Goal: Task Accomplishment & Management: Use online tool/utility

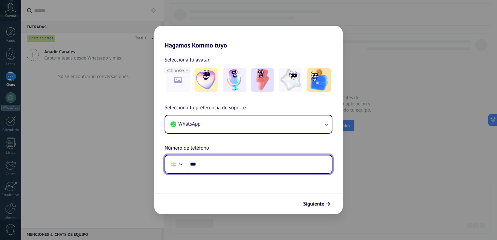
click at [249, 170] on input "***" at bounding box center [259, 164] width 145 height 15
type input "**********"
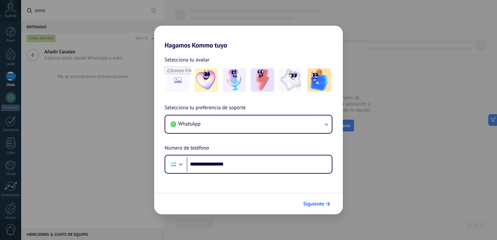
click at [326, 205] on icon "submit" at bounding box center [328, 204] width 5 height 5
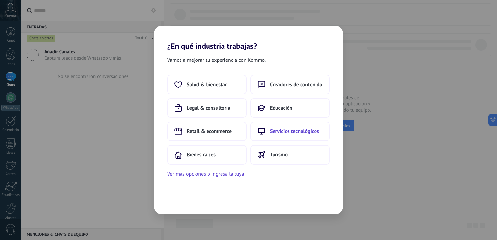
click at [301, 128] on span "Servicios tecnológicos" at bounding box center [294, 131] width 49 height 7
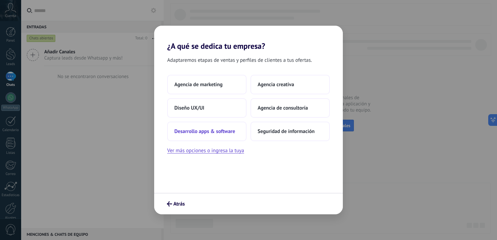
click at [207, 134] on span "Desarrollo apps & software" at bounding box center [204, 131] width 61 height 7
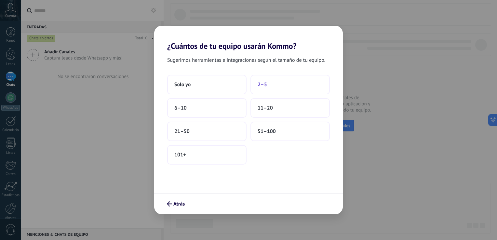
click at [265, 81] on span "2–5" at bounding box center [262, 84] width 9 height 7
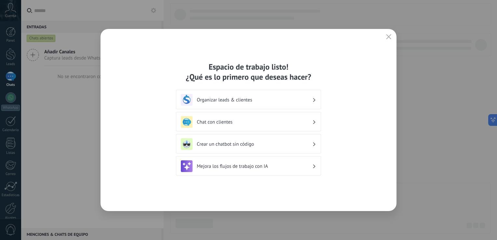
click at [315, 99] on icon at bounding box center [314, 100] width 2 height 4
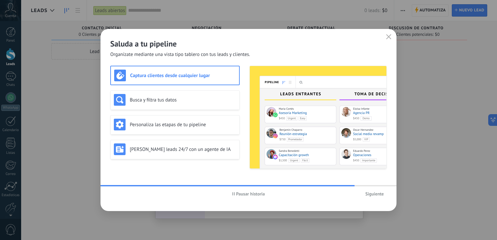
click at [369, 198] on button "Siguiente" at bounding box center [374, 194] width 24 height 10
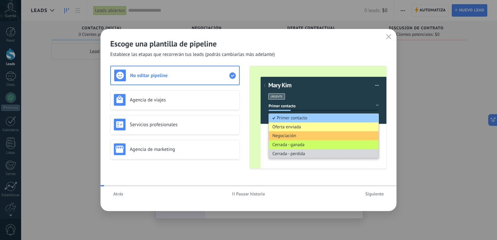
click at [369, 198] on button "Siguiente" at bounding box center [374, 194] width 24 height 10
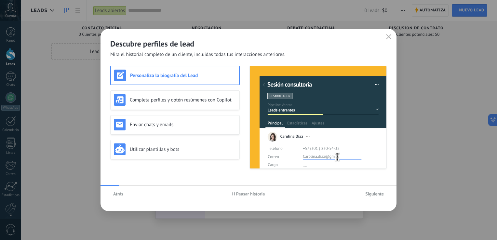
click at [369, 198] on button "Siguiente" at bounding box center [374, 194] width 24 height 10
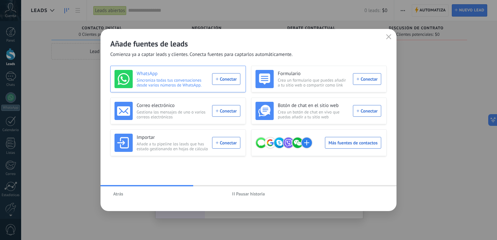
click at [230, 81] on div "WhatsApp Sincroniza todas tus conversaciones desde varios números de WhatsApp. …" at bounding box center [177, 79] width 126 height 18
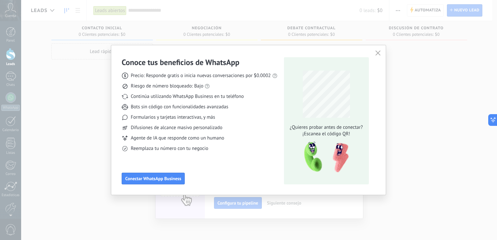
click at [379, 55] on use "button" at bounding box center [377, 53] width 5 height 5
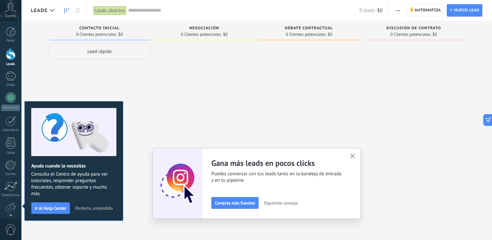
click at [89, 208] on span "Perfecto, entendido" at bounding box center [94, 208] width 38 height 5
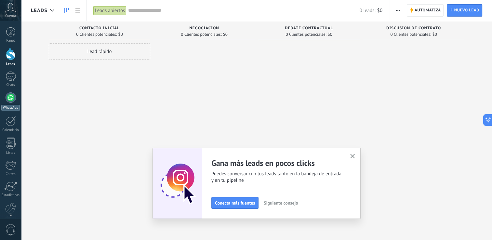
click at [13, 102] on link "WhatsApp" at bounding box center [10, 101] width 21 height 19
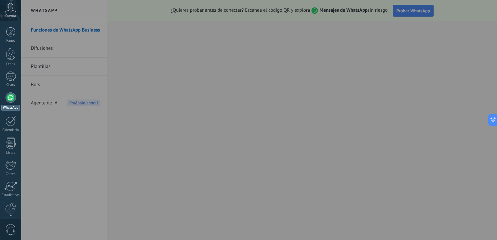
click at [334, 42] on div at bounding box center [269, 120] width 497 height 240
click at [417, 11] on div at bounding box center [269, 120] width 497 height 240
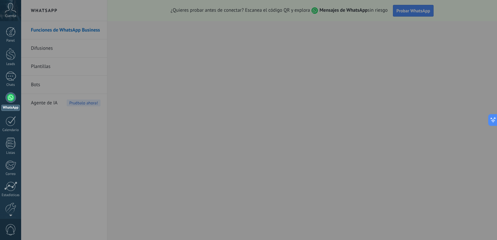
click at [417, 11] on div at bounding box center [269, 120] width 497 height 240
drag, startPoint x: 417, startPoint y: 11, endPoint x: 330, endPoint y: 133, distance: 149.7
click at [330, 133] on div at bounding box center [269, 120] width 497 height 240
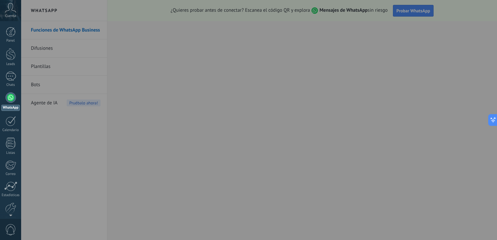
click at [330, 133] on div at bounding box center [269, 120] width 497 height 240
click at [307, 73] on div at bounding box center [269, 120] width 497 height 240
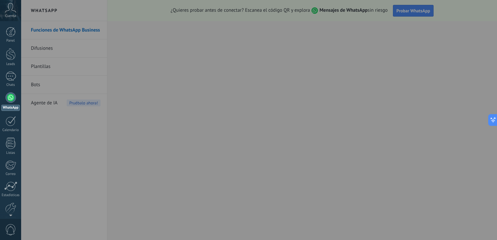
click at [307, 73] on div at bounding box center [269, 120] width 497 height 240
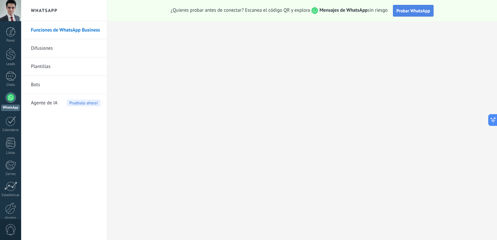
click at [414, 10] on span "Probar WhatsApp" at bounding box center [413, 11] width 34 height 6
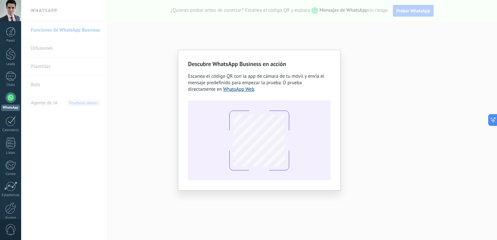
click at [235, 88] on link "WhatsApp Web" at bounding box center [238, 89] width 31 height 6
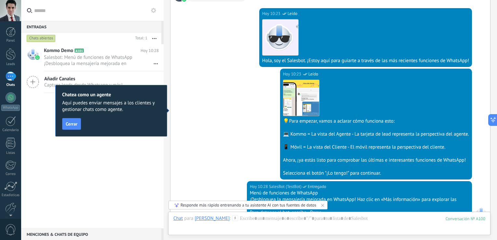
scroll to position [657, 0]
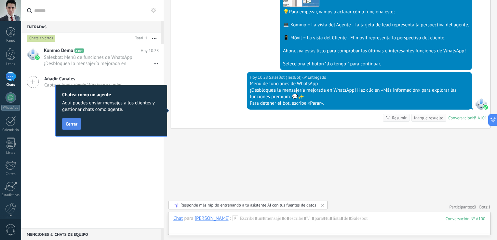
click at [75, 126] on span "Cerrar" at bounding box center [72, 124] width 12 height 5
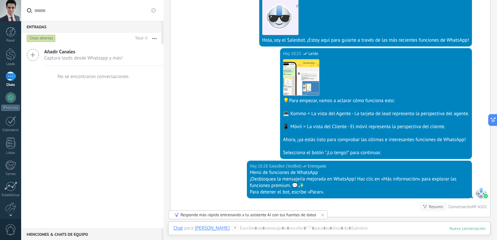
scroll to position [668, 0]
